Goal: Find specific page/section: Find specific page/section

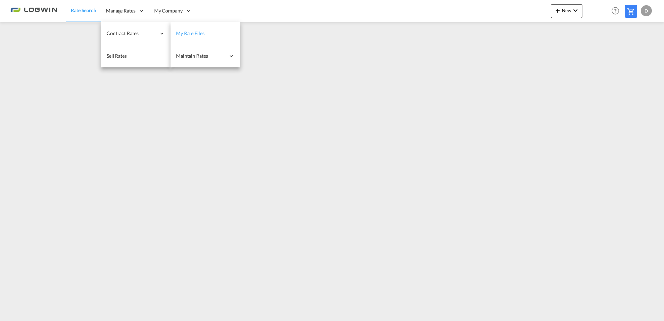
click at [190, 33] on span "My Rate Files" at bounding box center [190, 33] width 28 height 6
